Goal: Ask a question

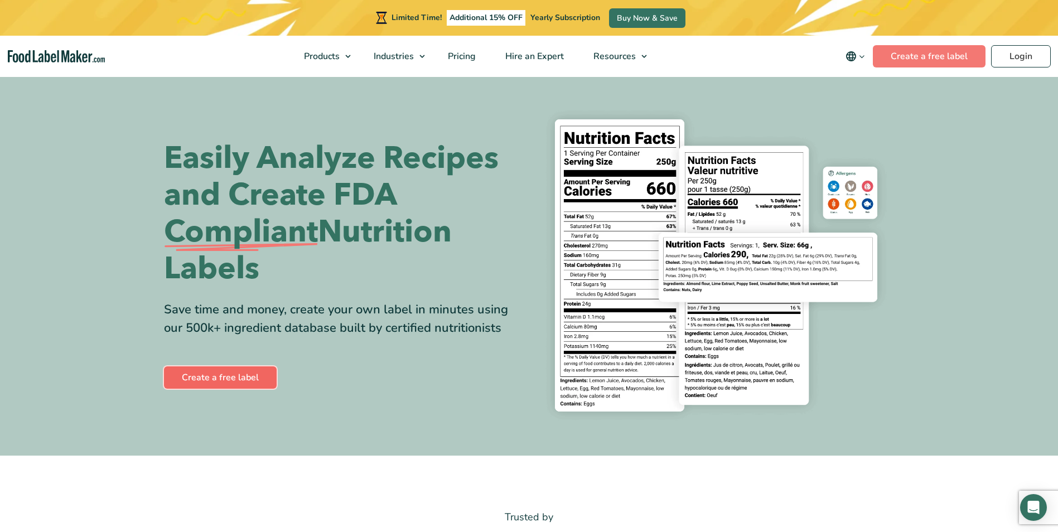
click at [239, 382] on link "Create a free label" at bounding box center [220, 377] width 113 height 22
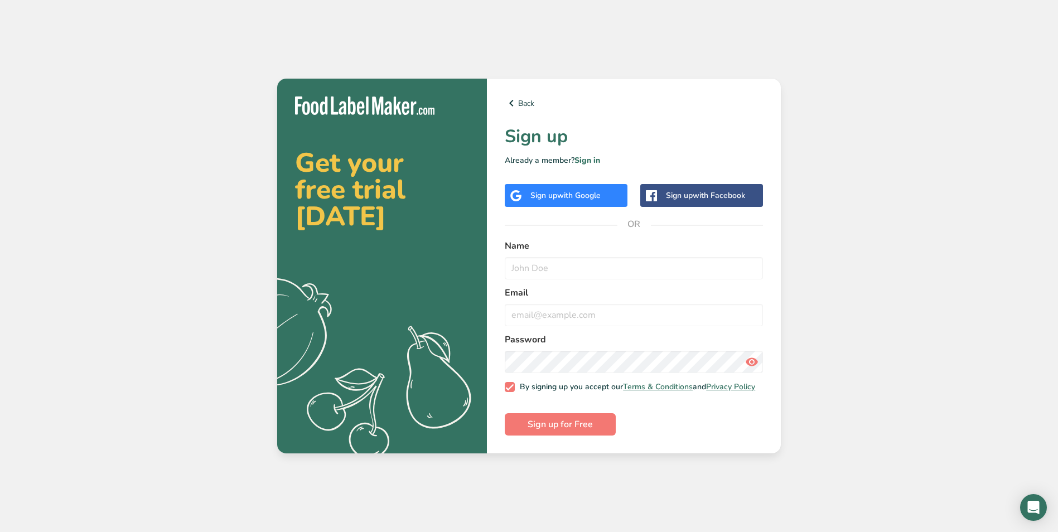
click at [595, 196] on span "with Google" at bounding box center [579, 195] width 44 height 11
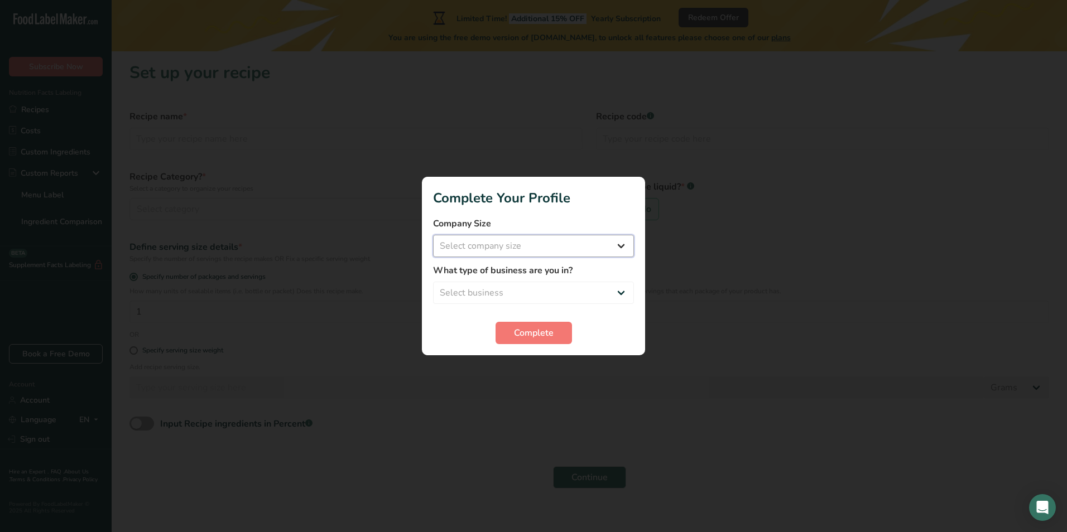
click at [579, 244] on select "Select company size Fewer than 10 Employees 10 to 50 Employees 51 to 500 Employ…" at bounding box center [533, 246] width 201 height 22
select select "1"
click at [433, 235] on select "Select company size Fewer than 10 Employees 10 to 50 Employees 51 to 500 Employ…" at bounding box center [533, 246] width 201 height 22
click at [566, 292] on select "Select business Packaged Food Manufacturer Restaurant & Cafe Bakery Meal Plans …" at bounding box center [533, 293] width 201 height 22
select select "1"
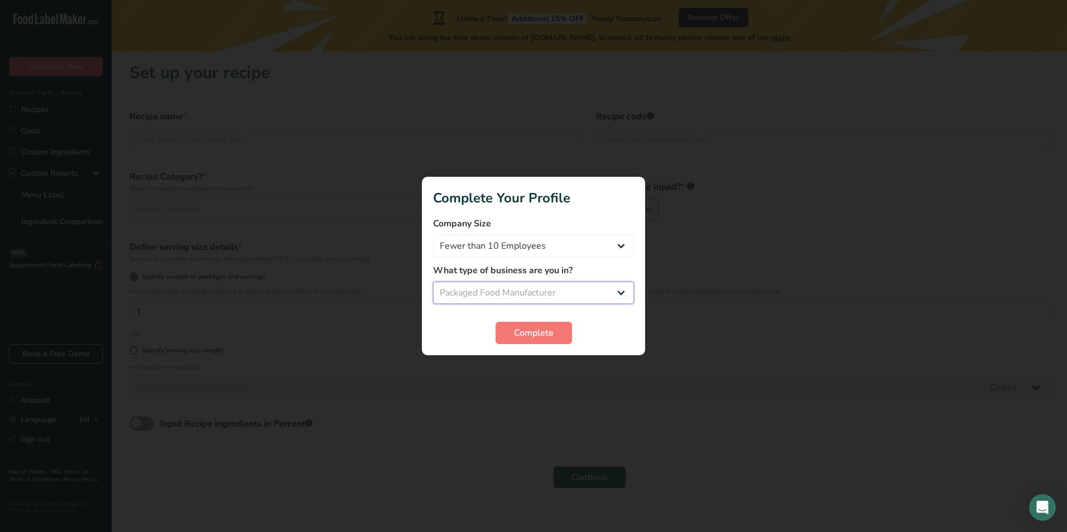
click at [433, 282] on select "Select business Packaged Food Manufacturer Restaurant & Cafe Bakery Meal Plans …" at bounding box center [533, 293] width 201 height 22
click at [561, 327] on button "Complete" at bounding box center [533, 333] width 76 height 22
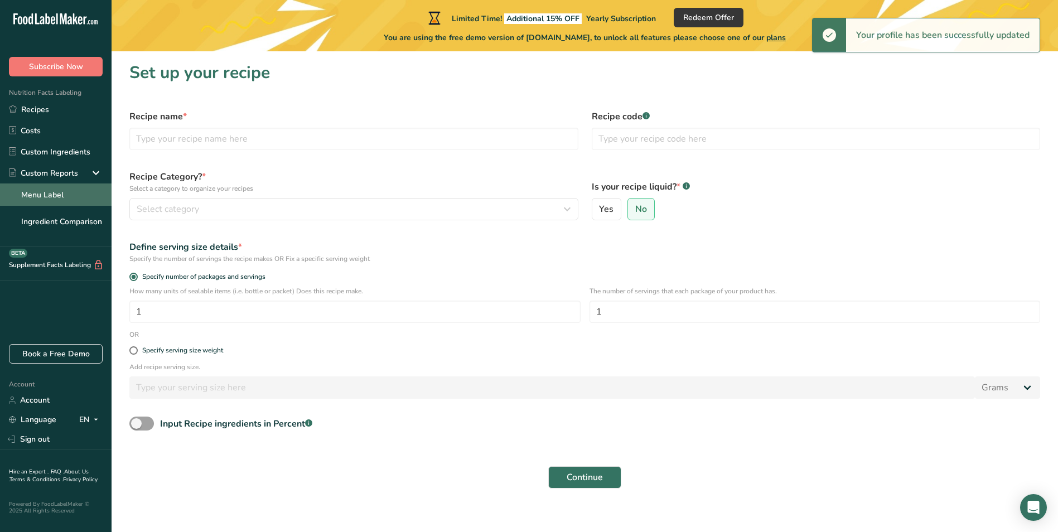
click at [65, 202] on link "Menu Label" at bounding box center [56, 195] width 112 height 22
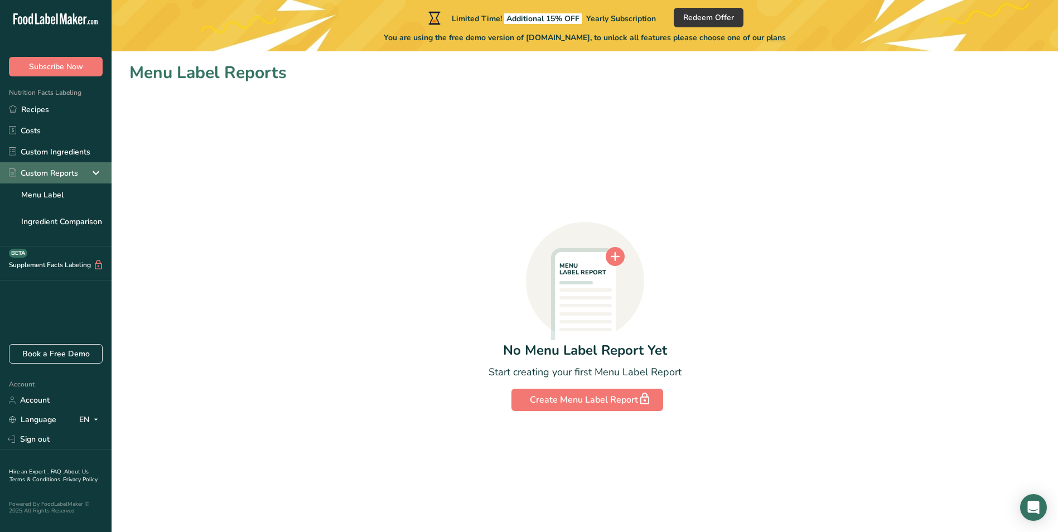
click at [93, 171] on icon at bounding box center [95, 173] width 13 height 20
click at [94, 170] on icon at bounding box center [95, 173] width 13 height 20
click at [66, 195] on link "Menu Label" at bounding box center [56, 195] width 112 height 22
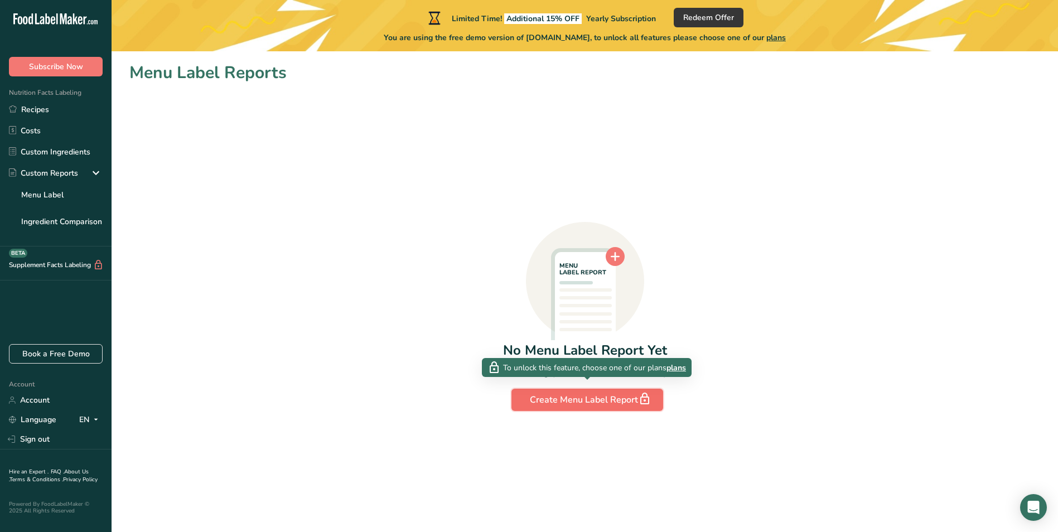
click at [542, 399] on div "Create Menu Label Report" at bounding box center [587, 400] width 115 height 16
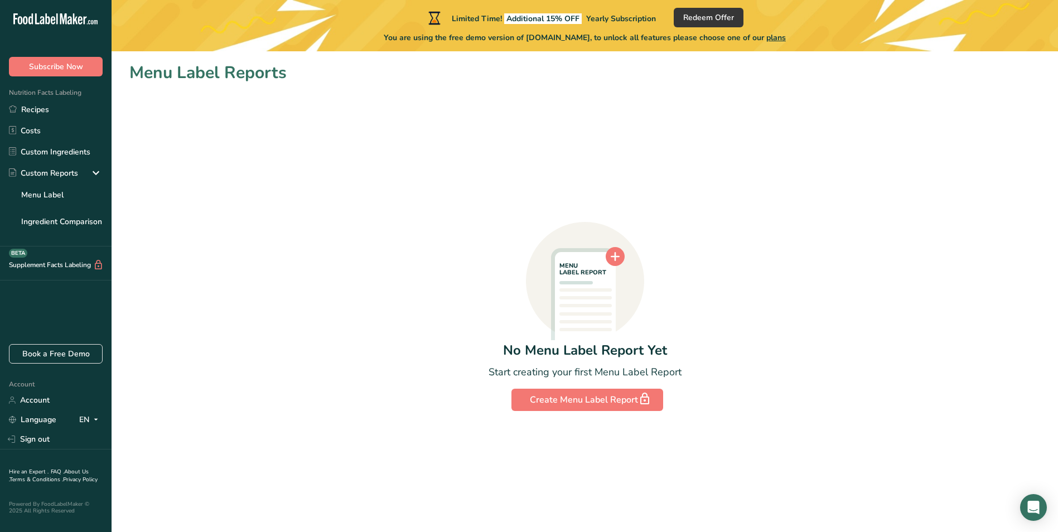
click at [614, 252] on circle at bounding box center [615, 256] width 19 height 19
click at [735, 6] on div "Limited Time! Additional 15% OFF Yearly Subscription Redeem Offer You are using…" at bounding box center [585, 25] width 947 height 51
click at [718, 21] on span "Redeem Offer" at bounding box center [708, 18] width 51 height 12
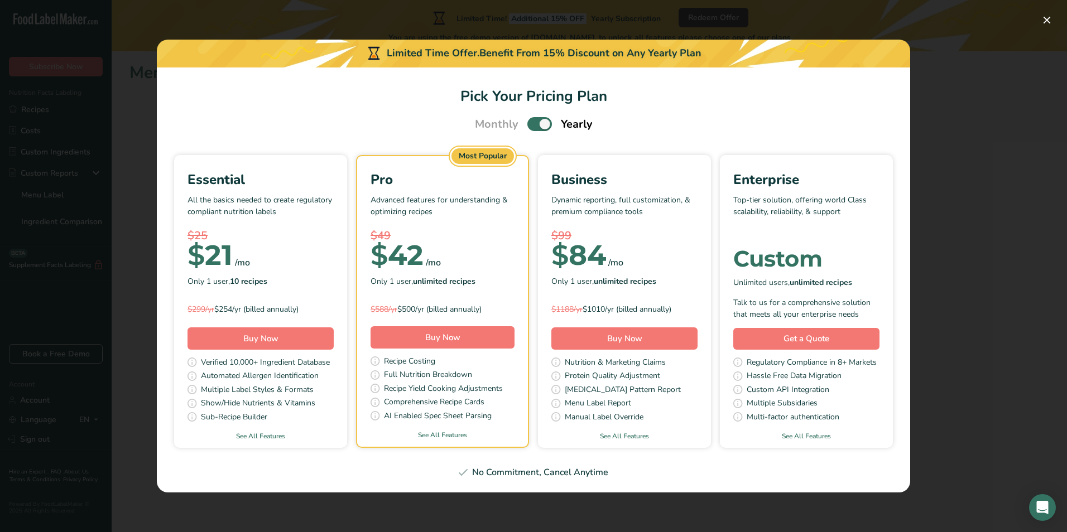
click at [576, 476] on div "No Commitment, Cancel Anytime" at bounding box center [533, 472] width 726 height 13
drag, startPoint x: 579, startPoint y: 464, endPoint x: 592, endPoint y: 450, distance: 18.9
click at [579, 465] on section "Pick Your Pricing Plan Monthly Yearly Essential All the basics needed to create…" at bounding box center [533, 280] width 753 height 426
click at [1045, 21] on button "Pick Your Pricing Plan Modal" at bounding box center [1047, 20] width 18 height 18
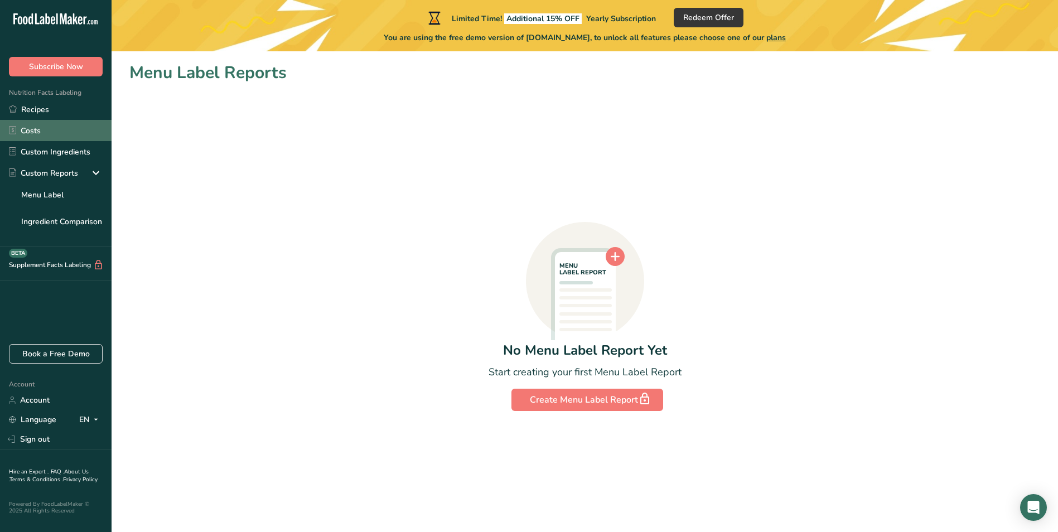
click at [32, 131] on link "Costs" at bounding box center [56, 130] width 112 height 21
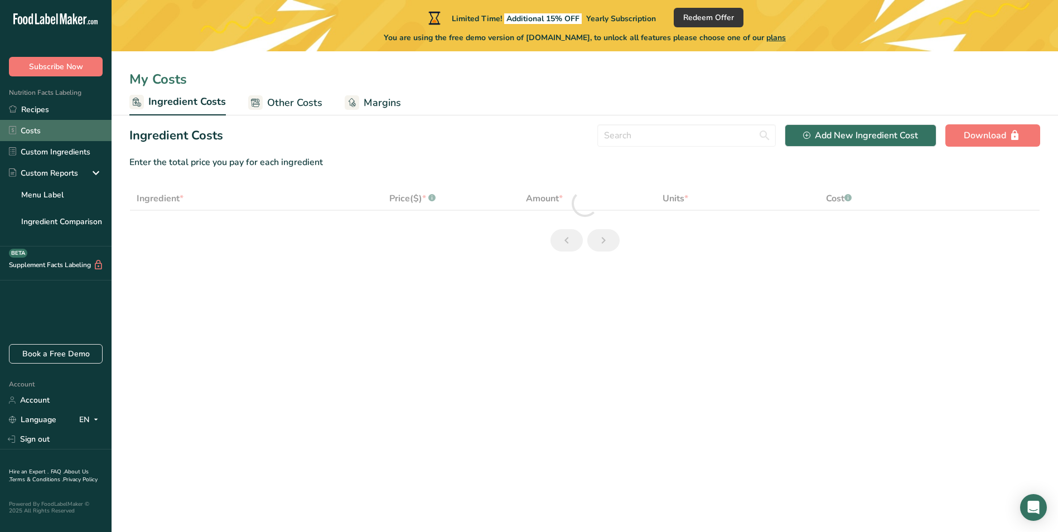
select select "1"
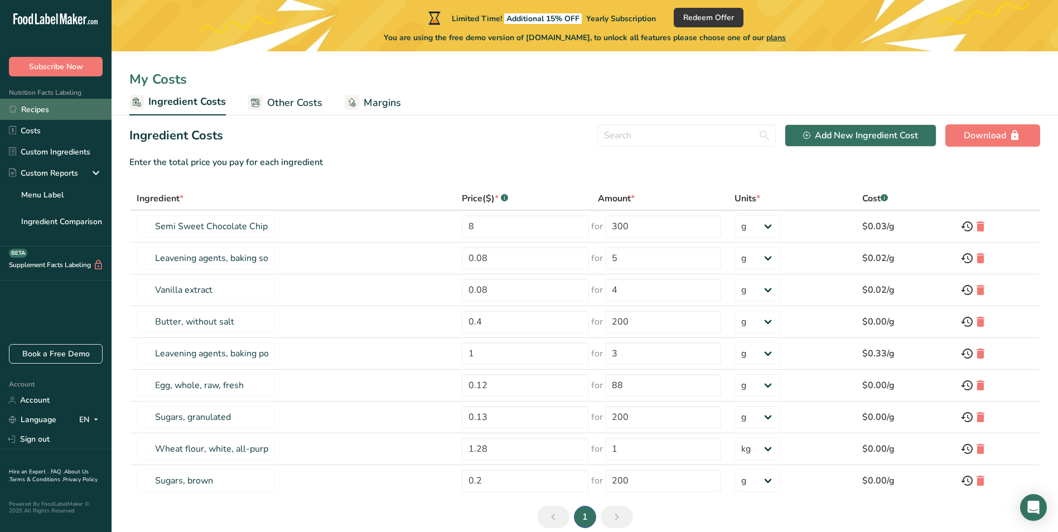
click at [46, 117] on link "Recipes" at bounding box center [56, 109] width 112 height 21
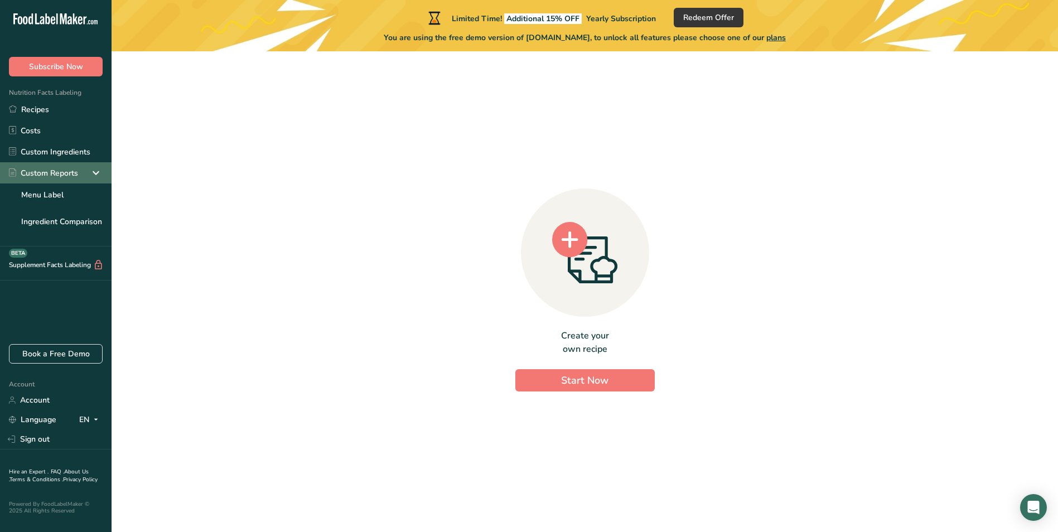
click at [27, 171] on div "Custom Reports" at bounding box center [43, 173] width 69 height 12
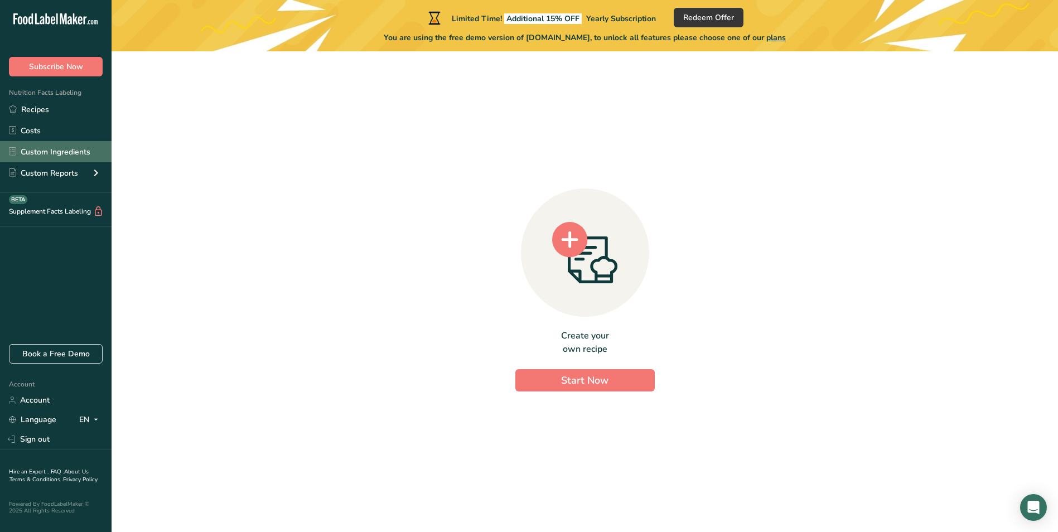
click at [41, 151] on link "Custom Ingredients" at bounding box center [56, 151] width 112 height 21
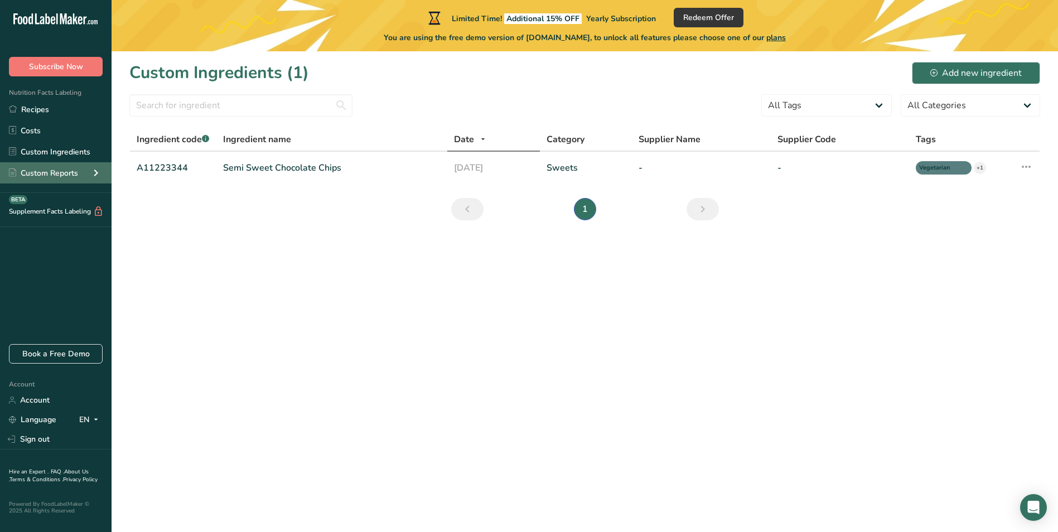
click at [71, 170] on div "Custom Reports" at bounding box center [43, 173] width 69 height 12
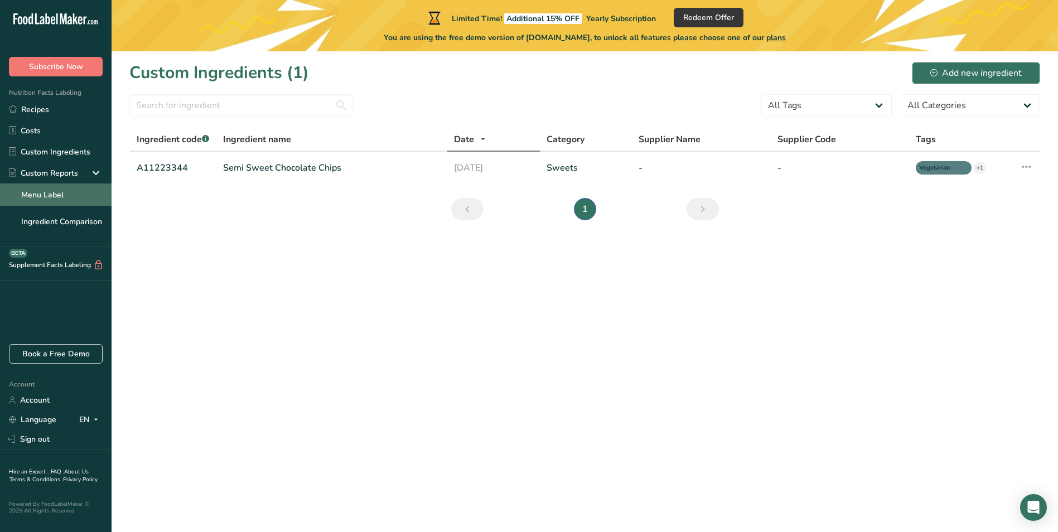
click at [74, 197] on link "Menu Label" at bounding box center [56, 195] width 112 height 22
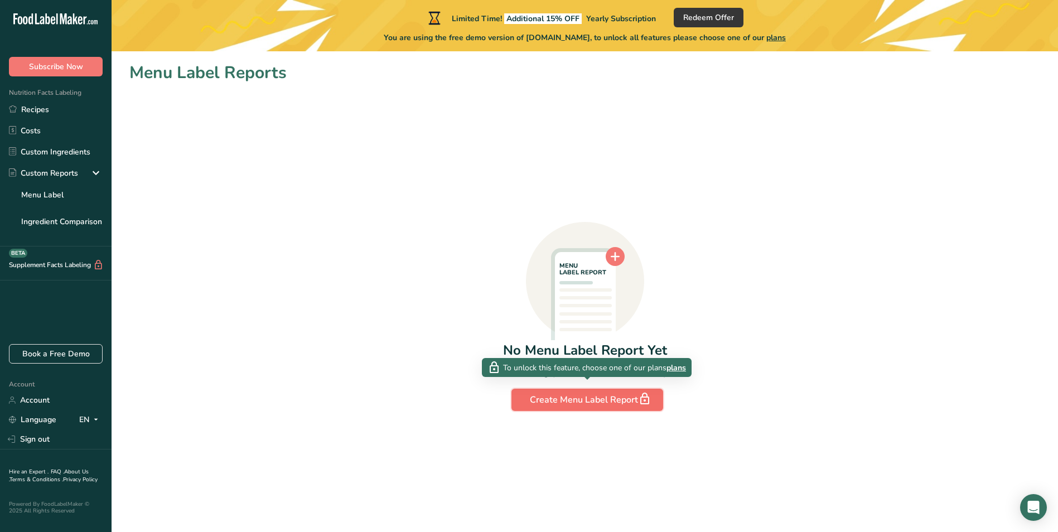
click at [624, 397] on div "Create Menu Label Report" at bounding box center [587, 400] width 115 height 16
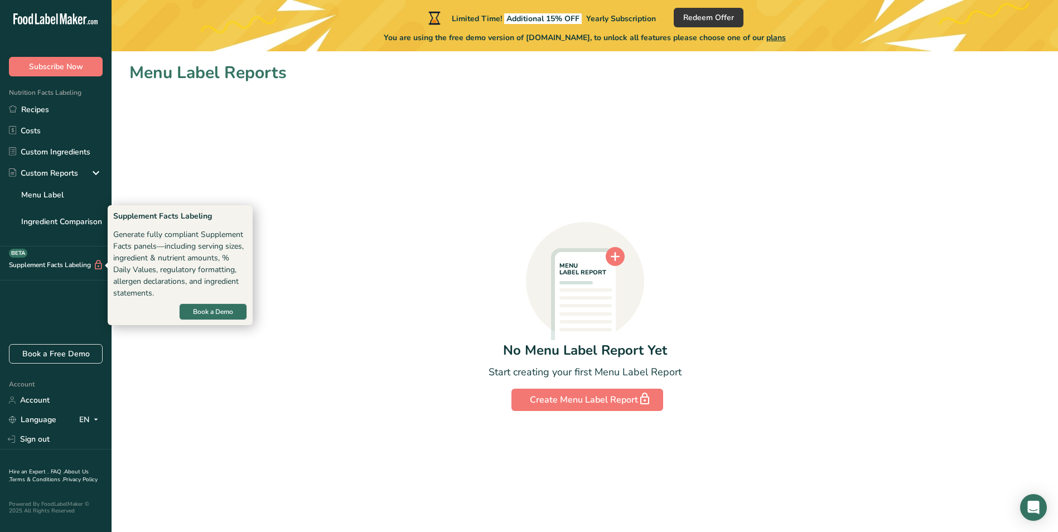
click at [76, 268] on div "Supplement Facts Labeling BETA" at bounding box center [52, 265] width 104 height 12
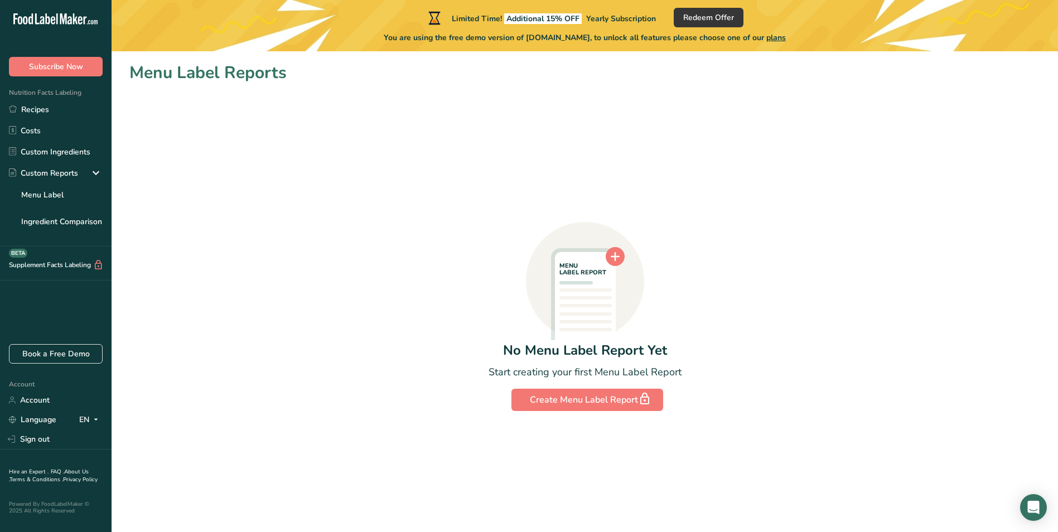
click at [76, 268] on div "Supplement Facts Labeling BETA" at bounding box center [52, 265] width 104 height 12
click at [62, 219] on link "Ingredient Comparison" at bounding box center [56, 221] width 112 height 22
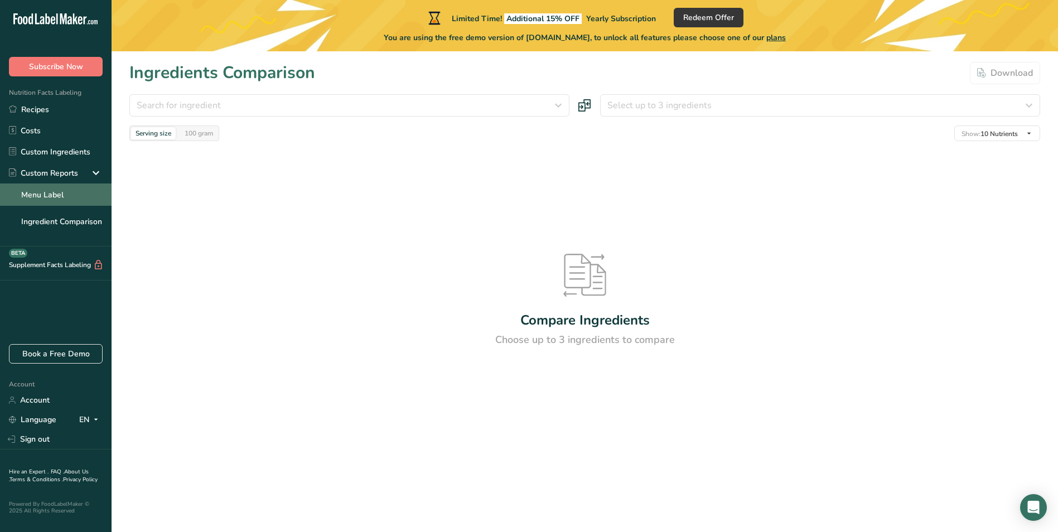
click at [70, 200] on link "Menu Label" at bounding box center [56, 195] width 112 height 22
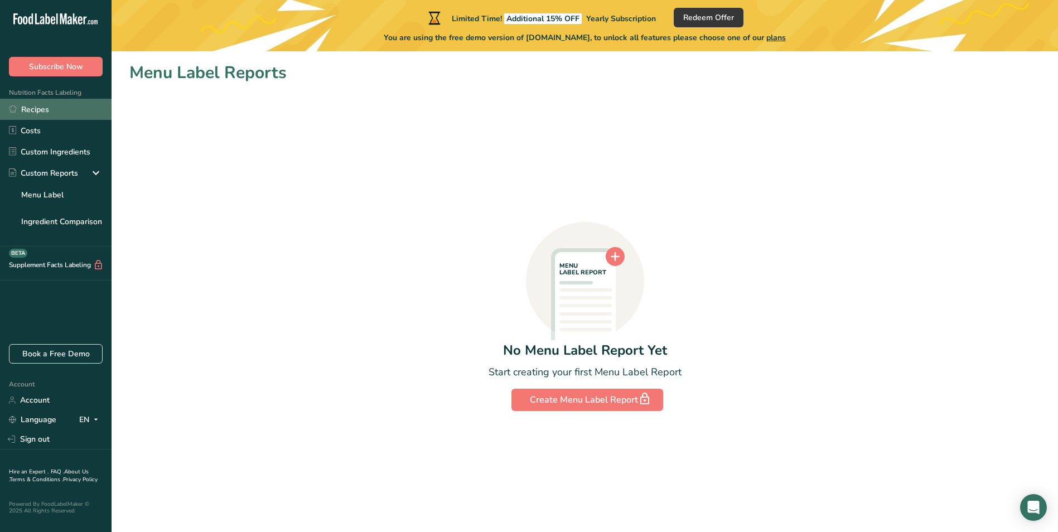
click at [44, 111] on link "Recipes" at bounding box center [56, 109] width 112 height 21
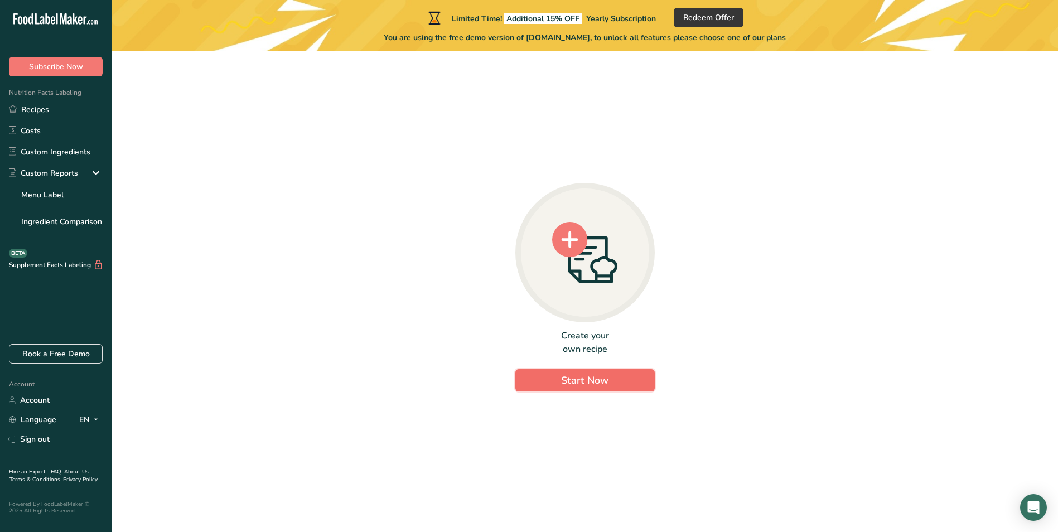
click at [597, 384] on span "Start Now" at bounding box center [584, 380] width 47 height 13
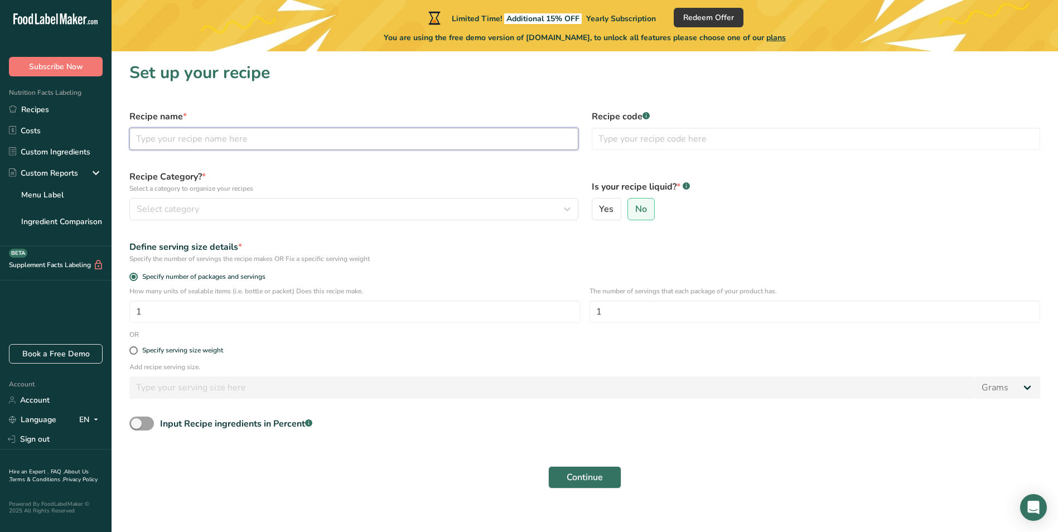
click at [327, 143] on input "text" at bounding box center [353, 139] width 449 height 22
click at [302, 203] on div "Select category" at bounding box center [351, 208] width 428 height 13
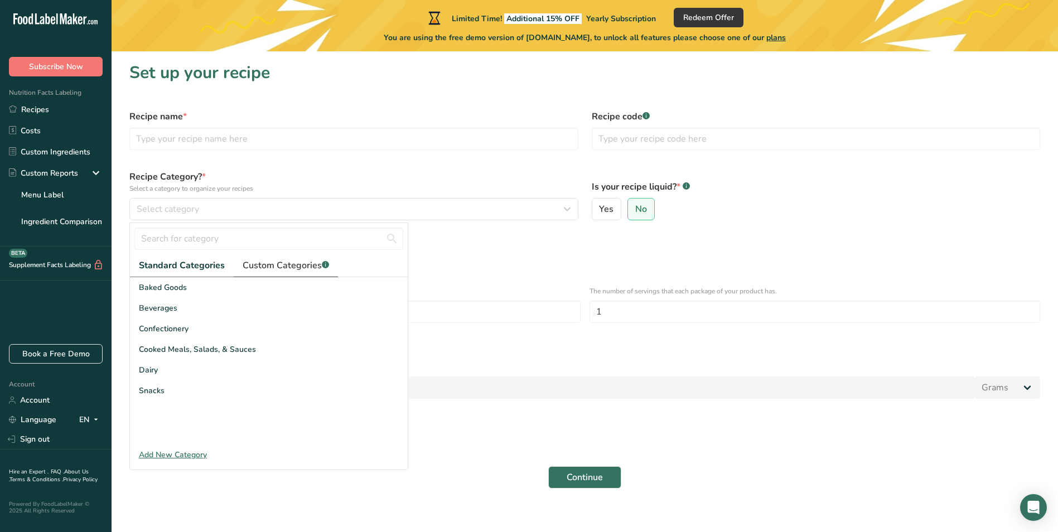
click at [282, 265] on span "Custom Categories .a-a{fill:#347362;}.b-a{fill:#fff;}" at bounding box center [286, 265] width 86 height 13
click at [179, 451] on div "Add New Category" at bounding box center [269, 455] width 278 height 12
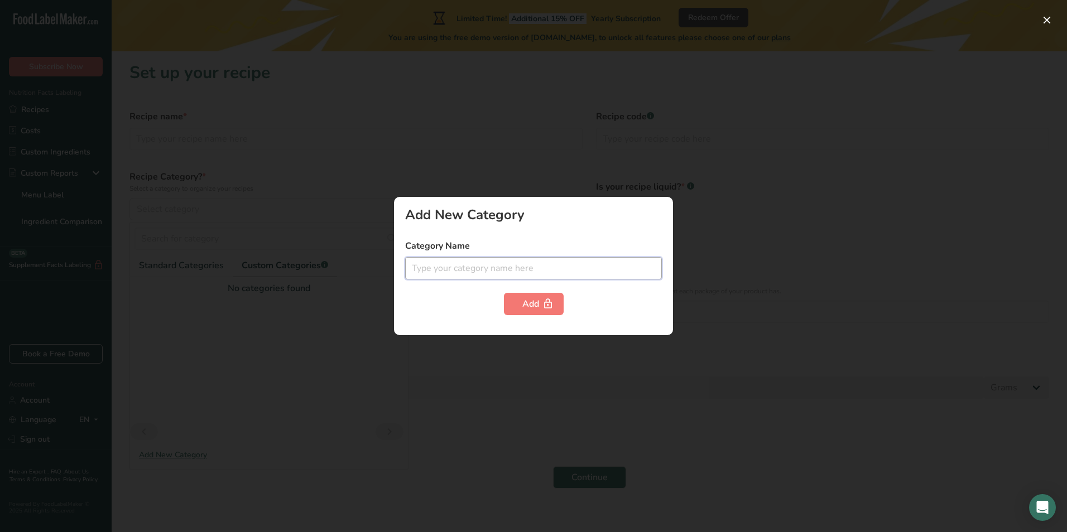
click at [593, 269] on input "text" at bounding box center [533, 268] width 257 height 22
type input "Dog Food"
click at [517, 309] on button "Add" at bounding box center [534, 304] width 60 height 22
click at [610, 305] on div "Add" at bounding box center [533, 304] width 257 height 22
click at [670, 169] on div at bounding box center [533, 266] width 1067 height 532
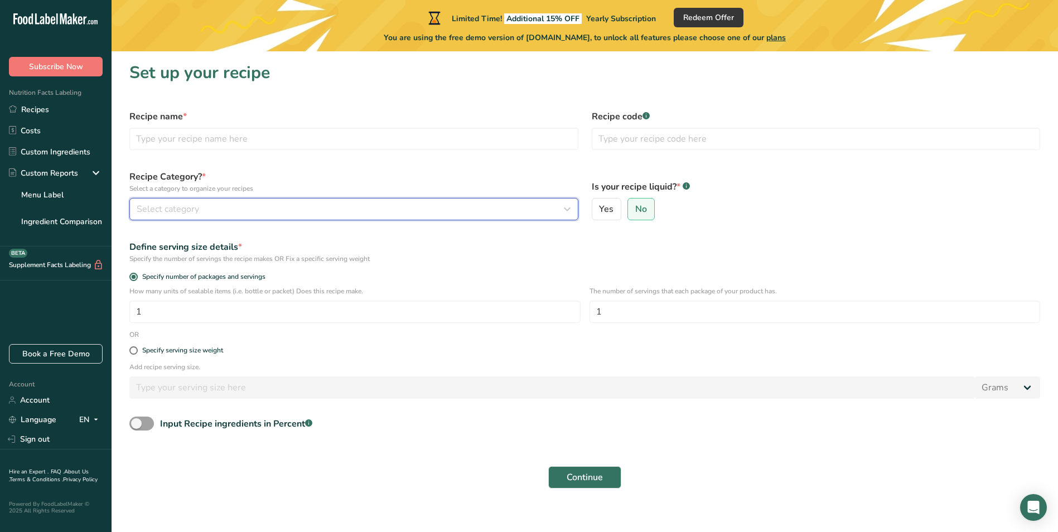
click at [179, 205] on span "Select category" at bounding box center [168, 208] width 62 height 13
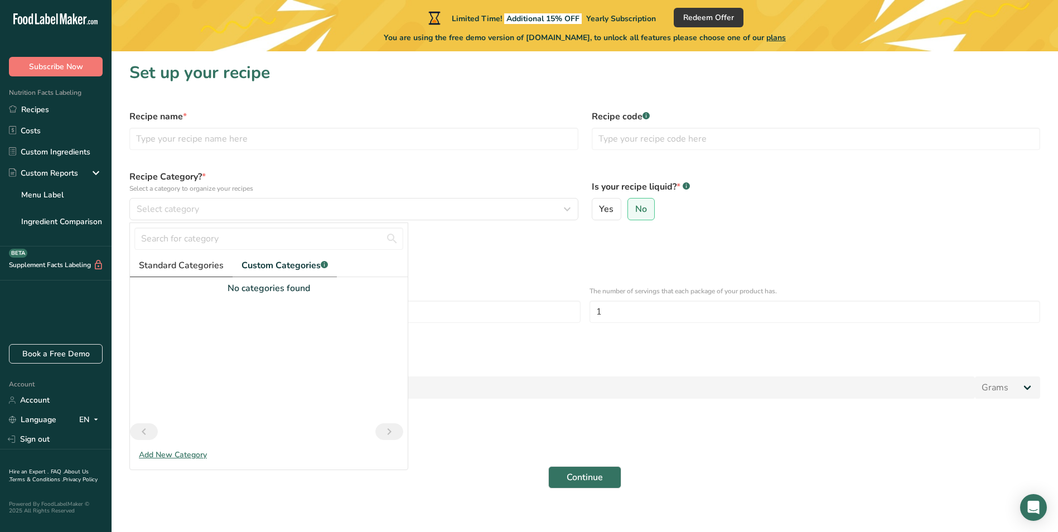
click at [196, 267] on span "Standard Categories" at bounding box center [181, 265] width 85 height 13
click at [489, 322] on input "1" at bounding box center [354, 312] width 451 height 22
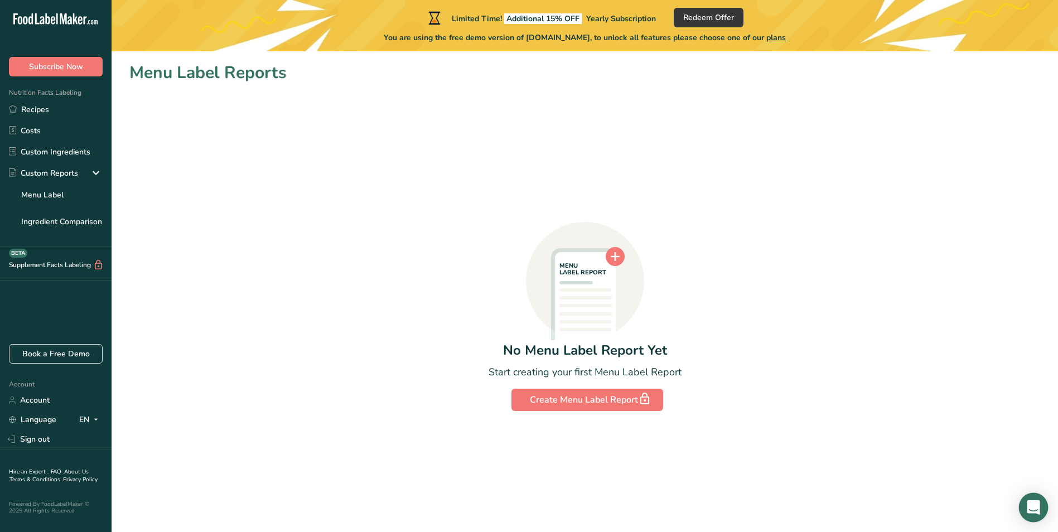
click at [1044, 519] on body ".a-20{fill:#fff;} Subscribe Now Nutrition Facts Labeling Recipes Costs Custom I…" at bounding box center [529, 266] width 1058 height 532
click at [1029, 512] on icon "Open Intercom Messenger" at bounding box center [1033, 507] width 15 height 15
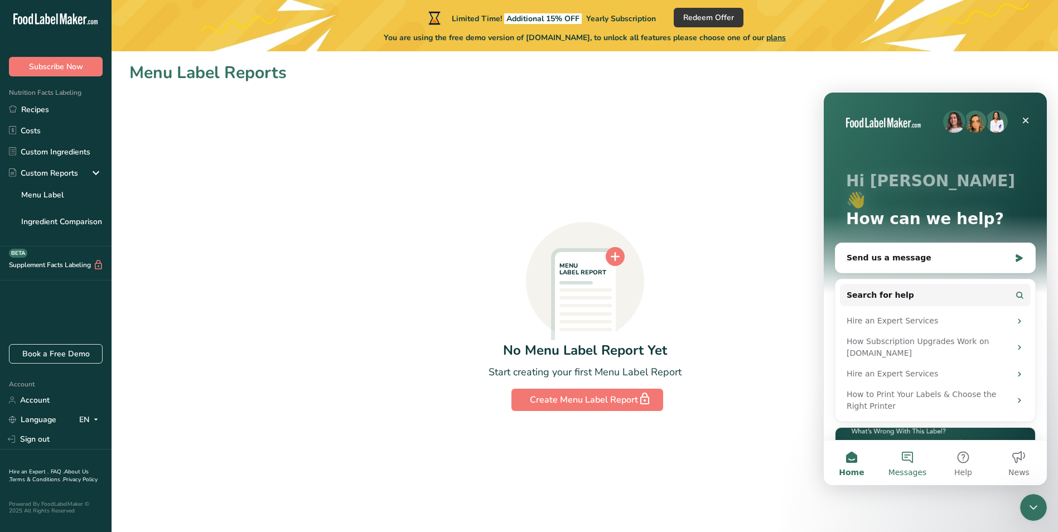
click at [917, 464] on button "Messages" at bounding box center [908, 463] width 56 height 45
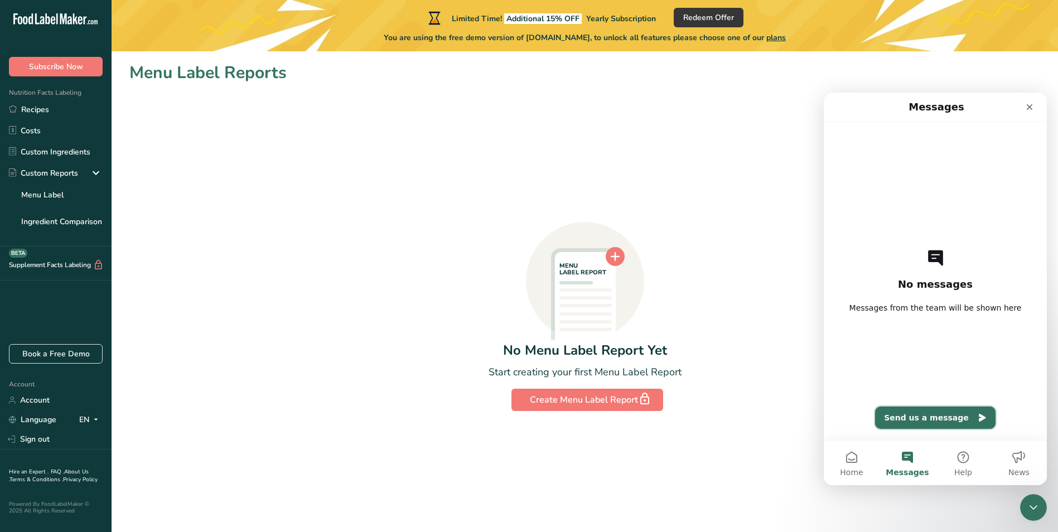
click at [923, 414] on button "Send us a message" at bounding box center [935, 418] width 120 height 22
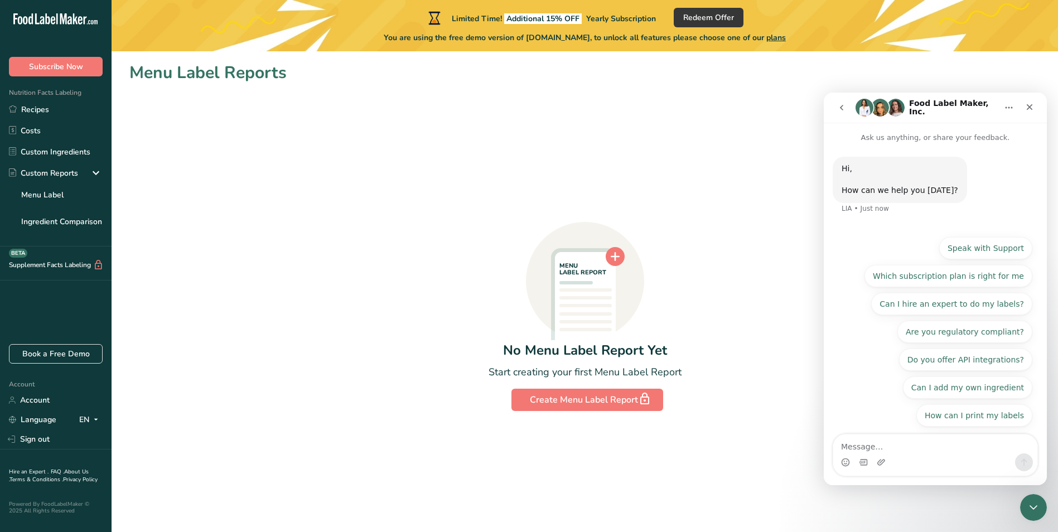
click at [923, 458] on div "Intercom messenger" at bounding box center [935, 463] width 204 height 18
click at [900, 443] on textarea "Message…" at bounding box center [935, 444] width 204 height 19
type textarea "hello,"
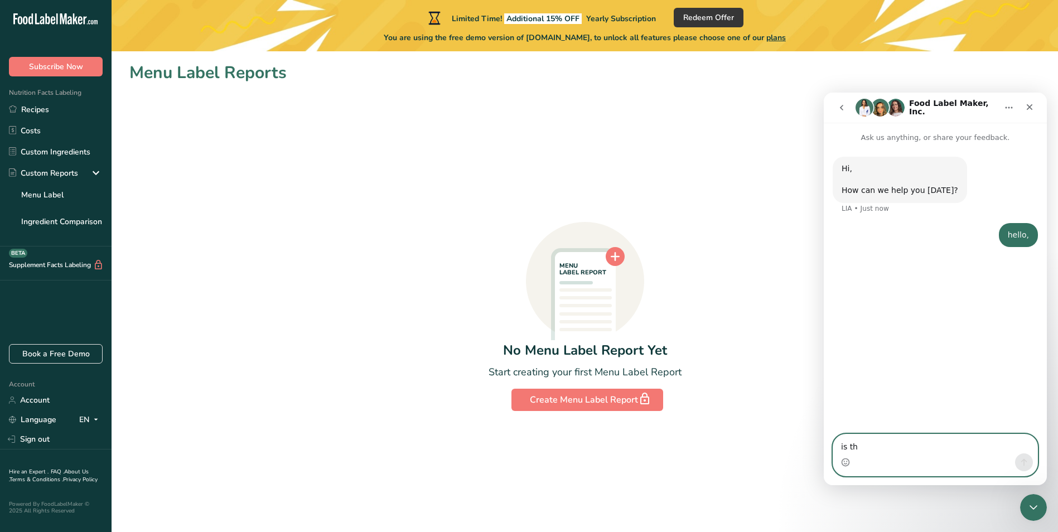
type textarea "is thi"
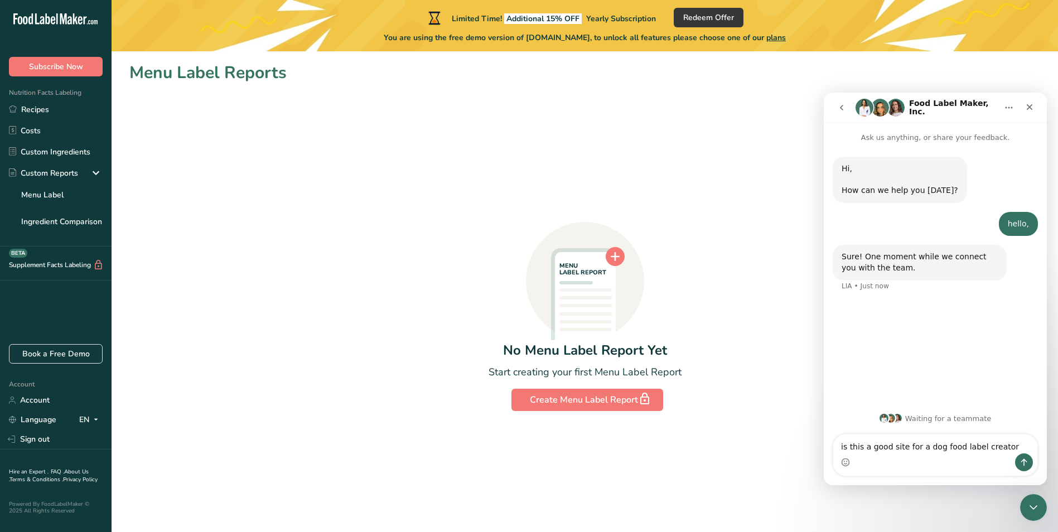
type textarea "is this a good site for a dog food label creator ?"
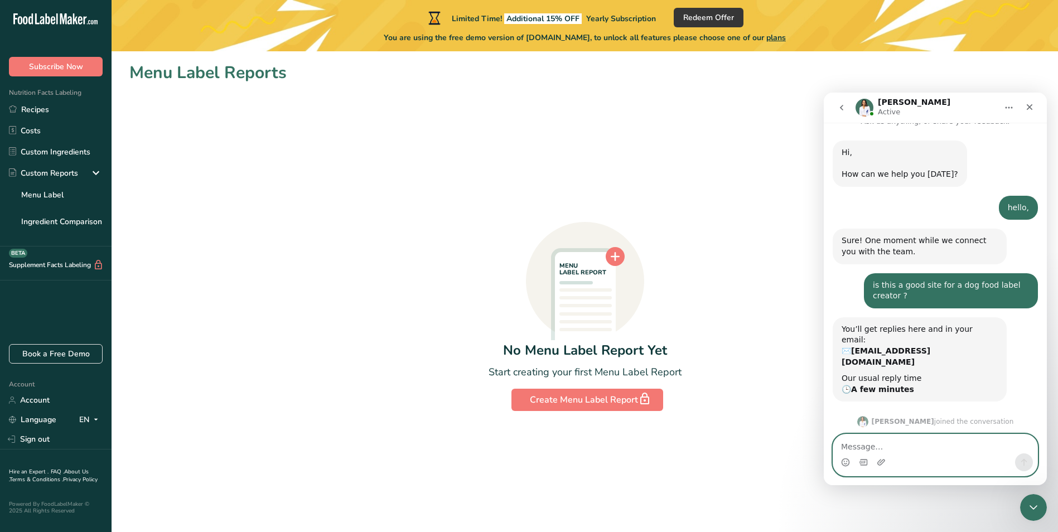
scroll to position [77, 0]
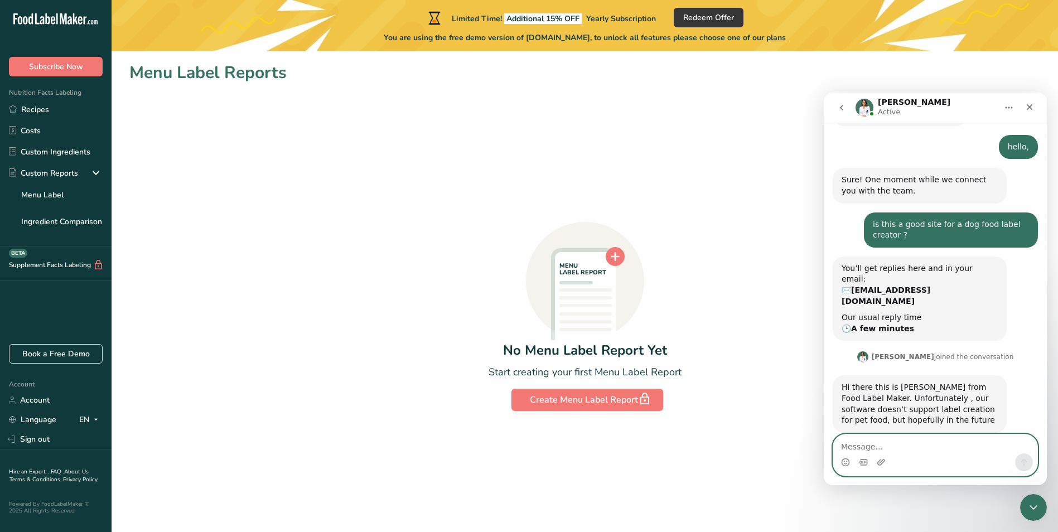
drag, startPoint x: 915, startPoint y: 450, endPoint x: 908, endPoint y: 447, distance: 7.6
click at [914, 450] on textarea "Message…" at bounding box center [935, 444] width 204 height 19
type textarea "thank you!"
click at [1027, 460] on icon "Send a message…" at bounding box center [1024, 462] width 9 height 9
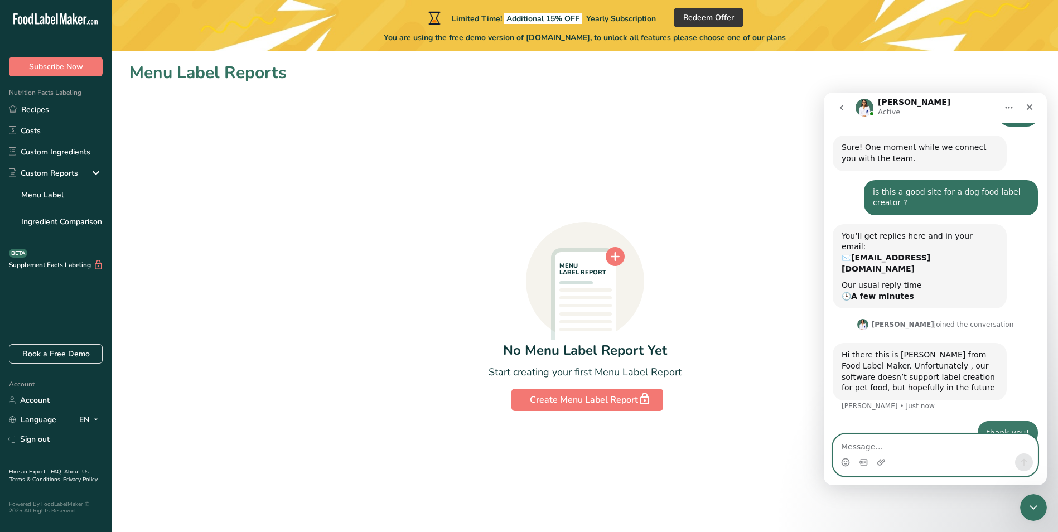
scroll to position [110, 0]
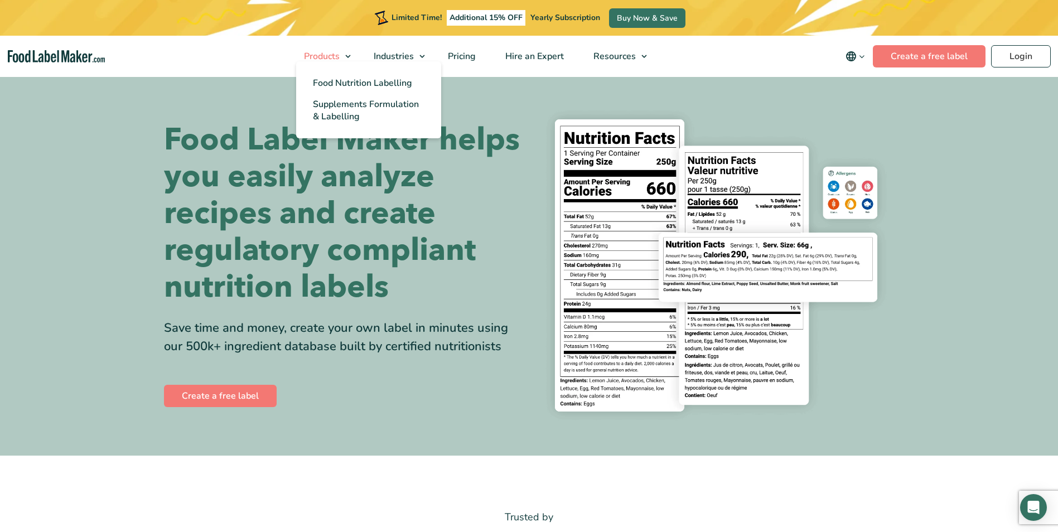
click at [346, 55] on link "Products" at bounding box center [323, 56] width 67 height 41
